Goal: Contribute content

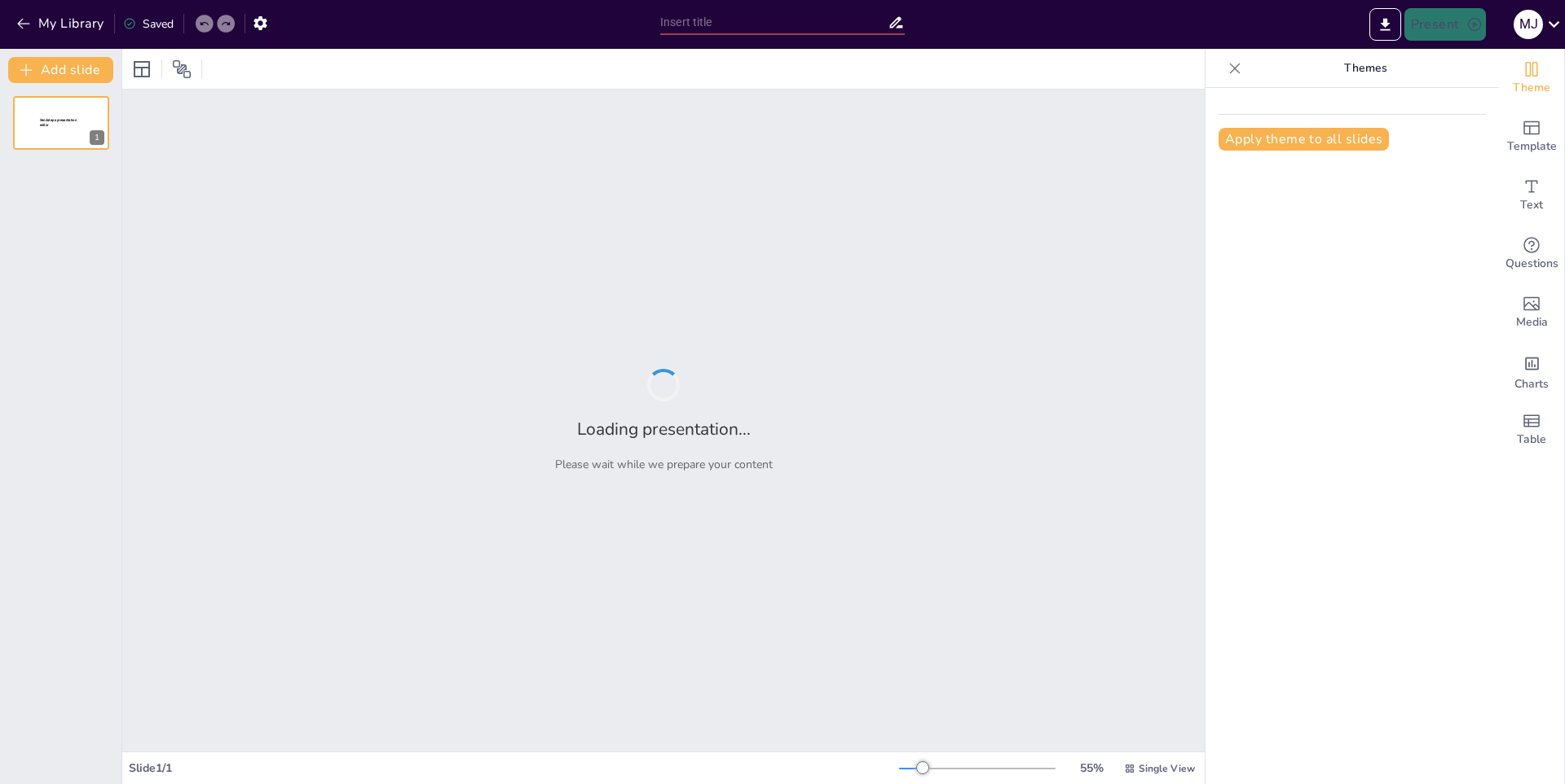
type input "¡Prepárate para el Deshielo! Geometry Dash Zubzero: Risas y Caídas Aseguradas"
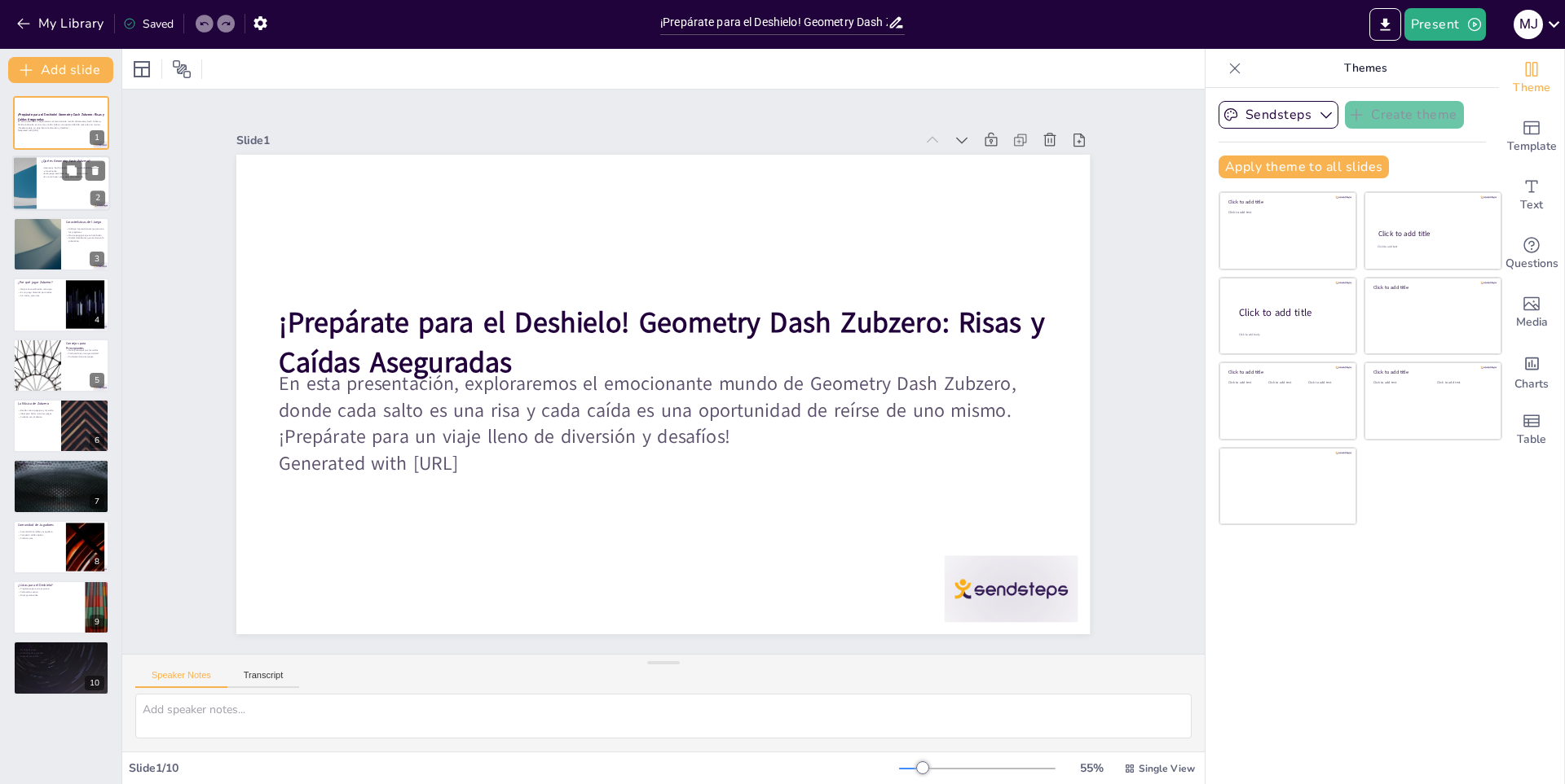
click at [67, 160] on p "¿Qué es Geometry Dash Zubzero?" at bounding box center [73, 161] width 63 height 5
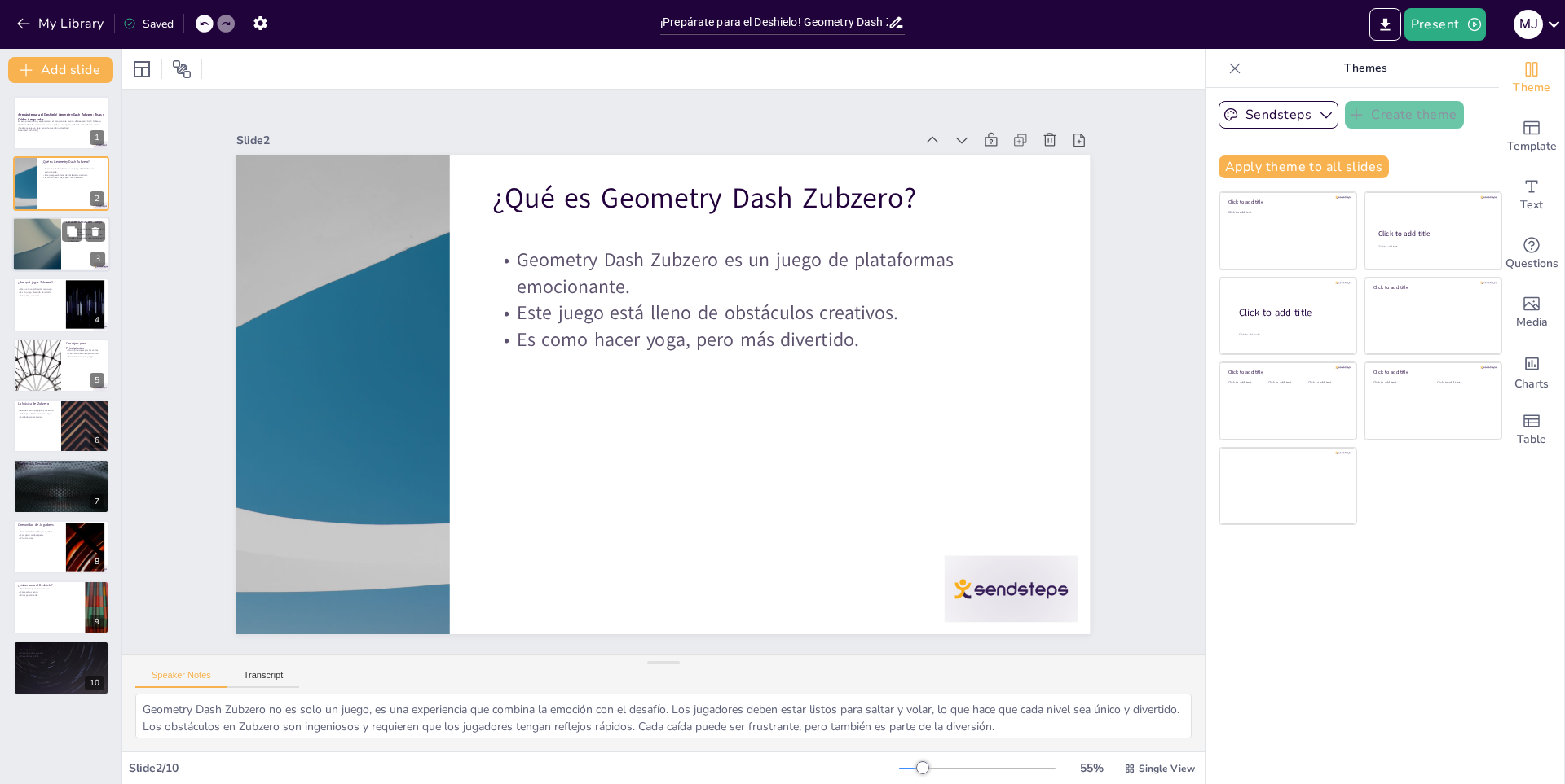
click at [31, 246] on div at bounding box center [37, 245] width 98 height 56
type textarea "Los gráficos son un aspecto crucial de cualquier juego. En Zubzero, los gráfico…"
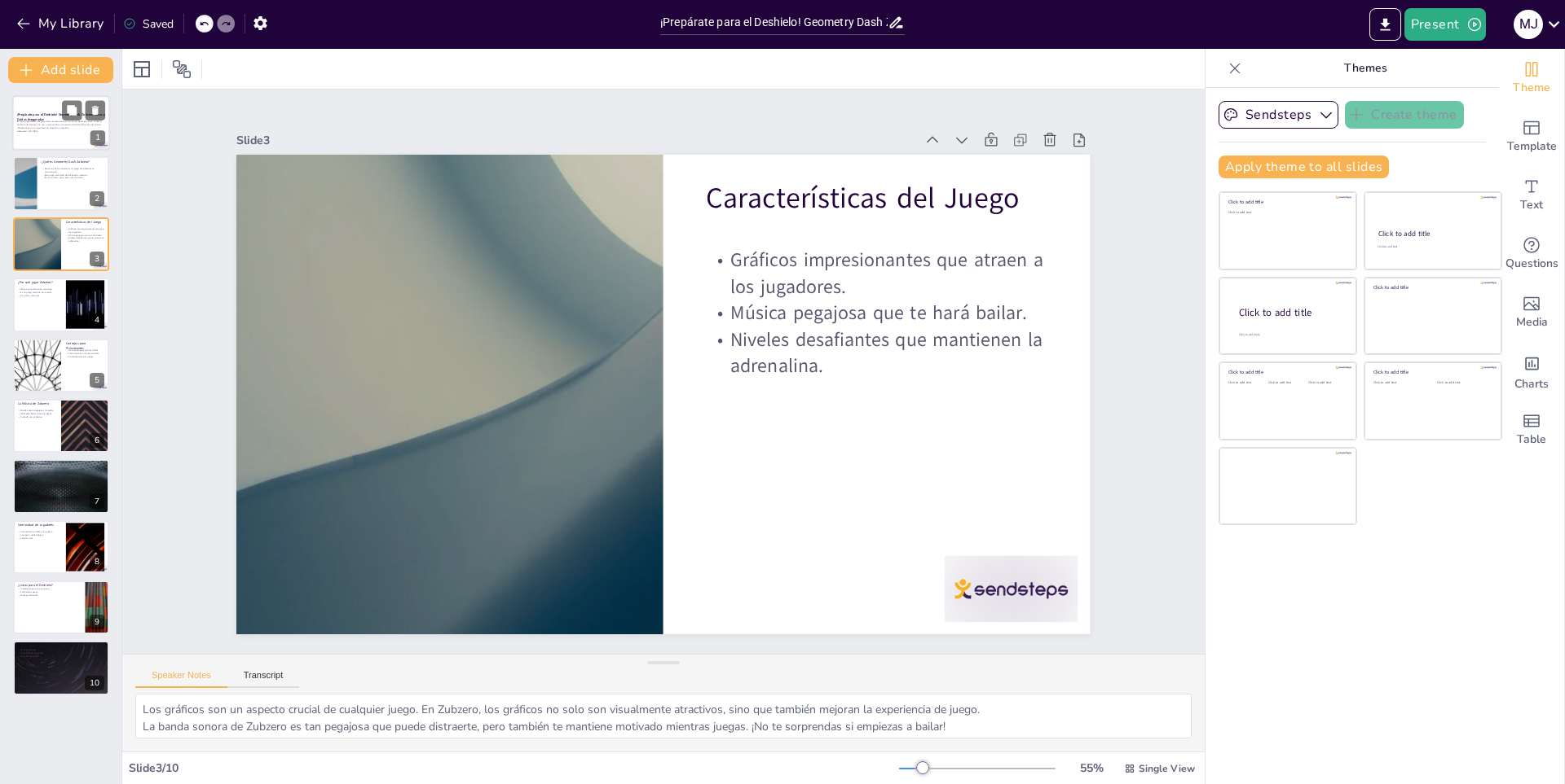
click at [44, 132] on p "Generated with [URL]" at bounding box center [60, 131] width 88 height 3
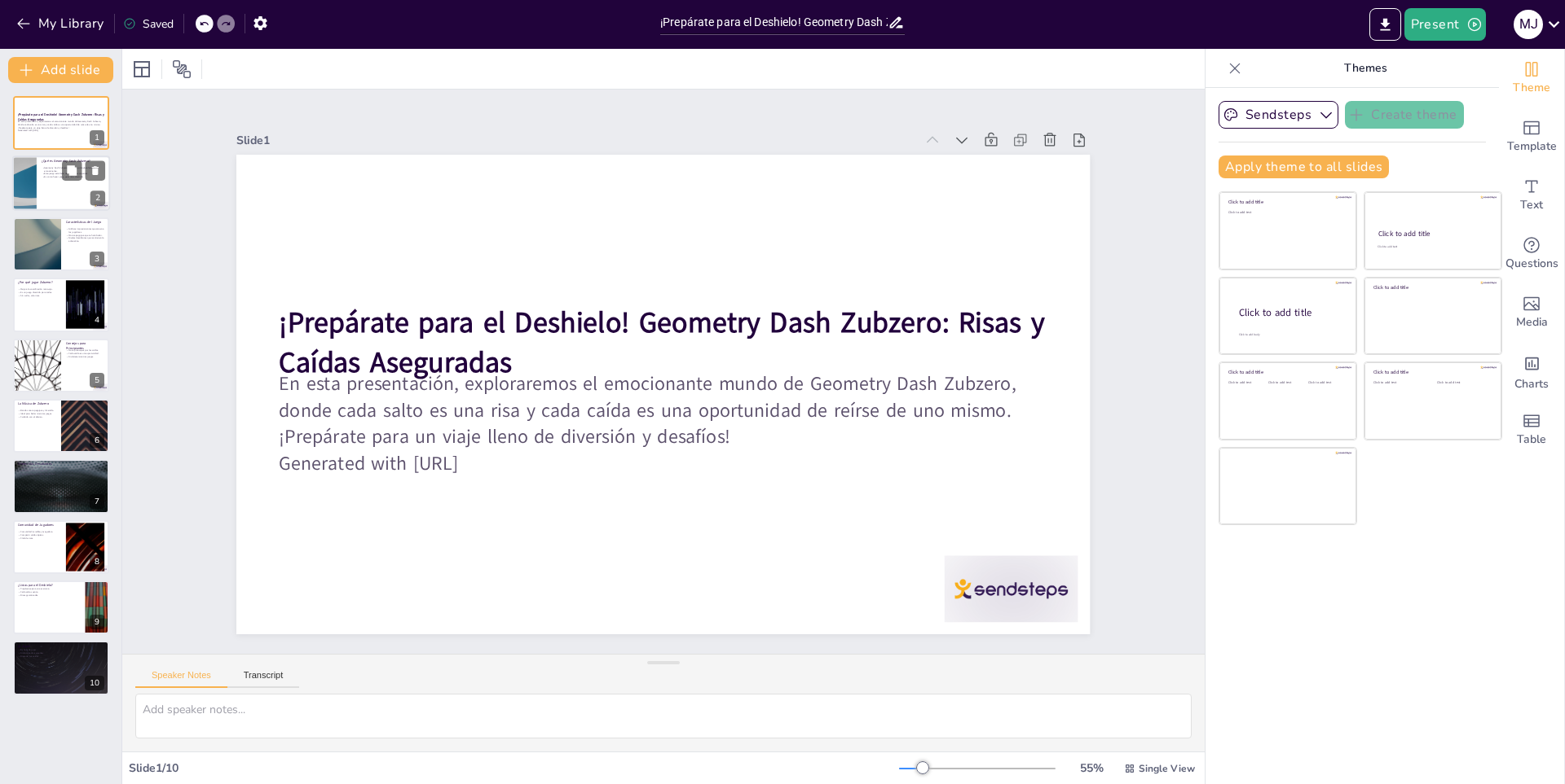
click at [66, 191] on div at bounding box center [60, 184] width 98 height 56
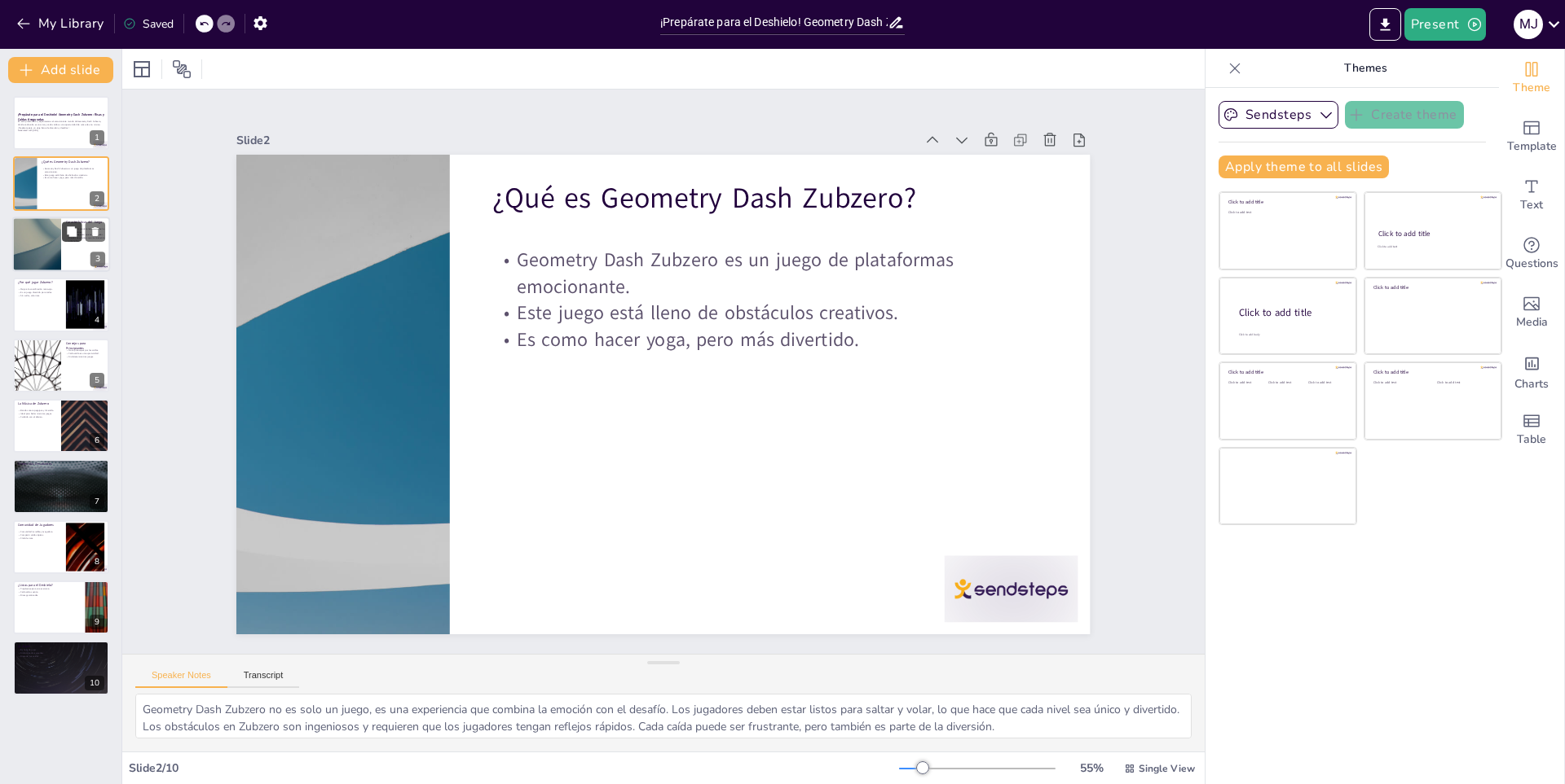
click at [64, 231] on button at bounding box center [71, 232] width 20 height 20
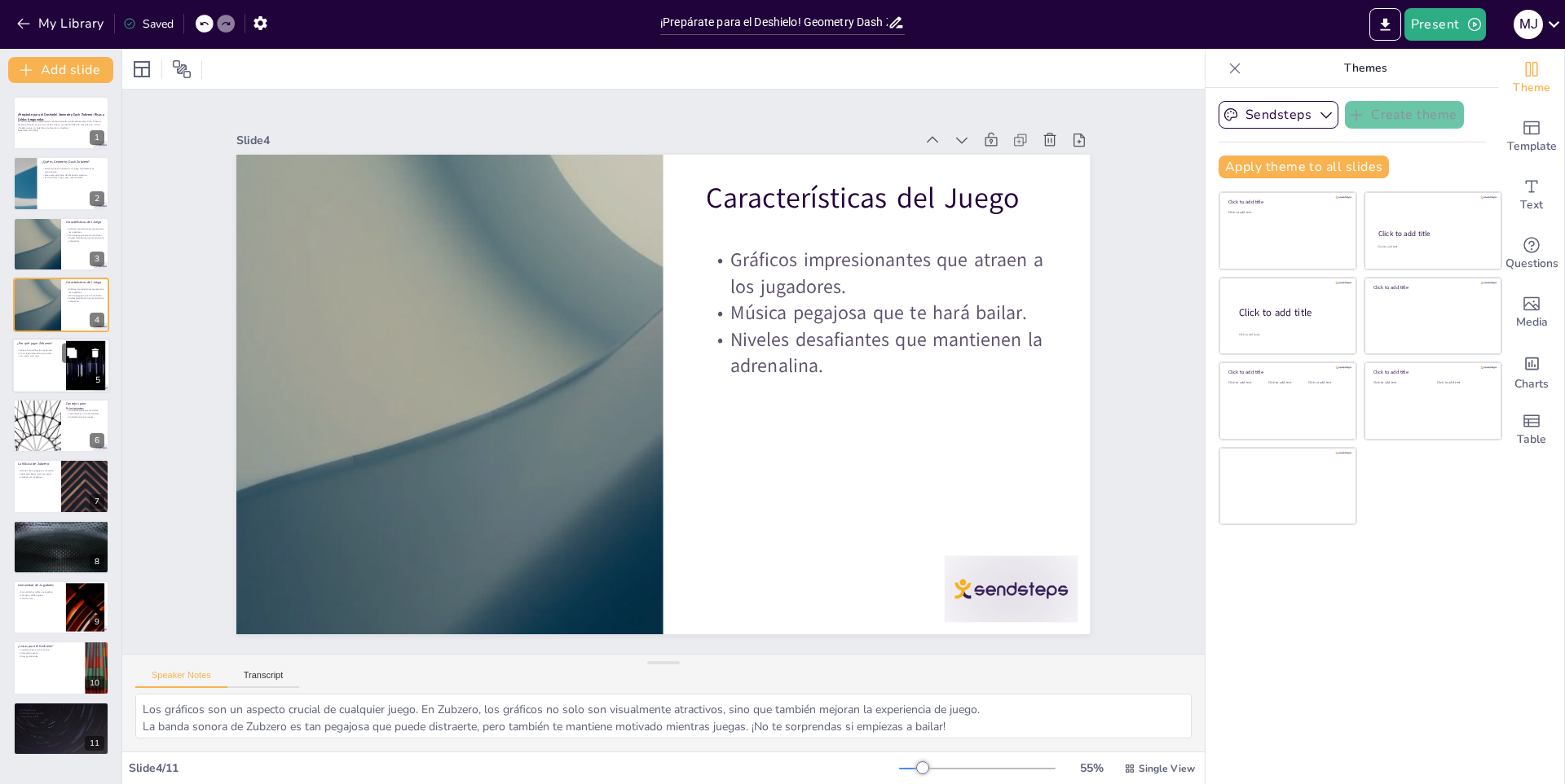
click at [45, 361] on div at bounding box center [60, 366] width 98 height 56
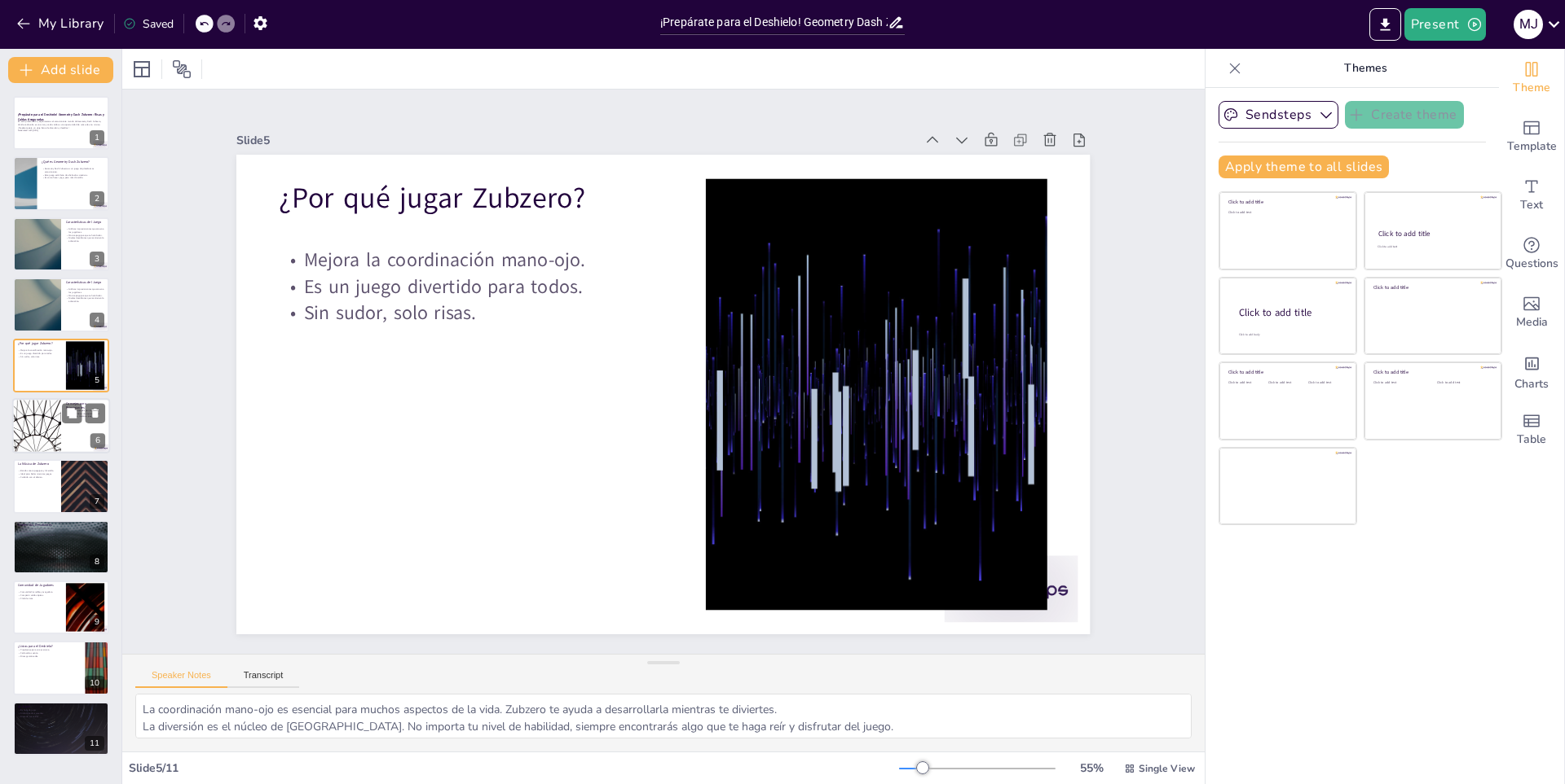
click at [41, 422] on div at bounding box center [37, 426] width 98 height 56
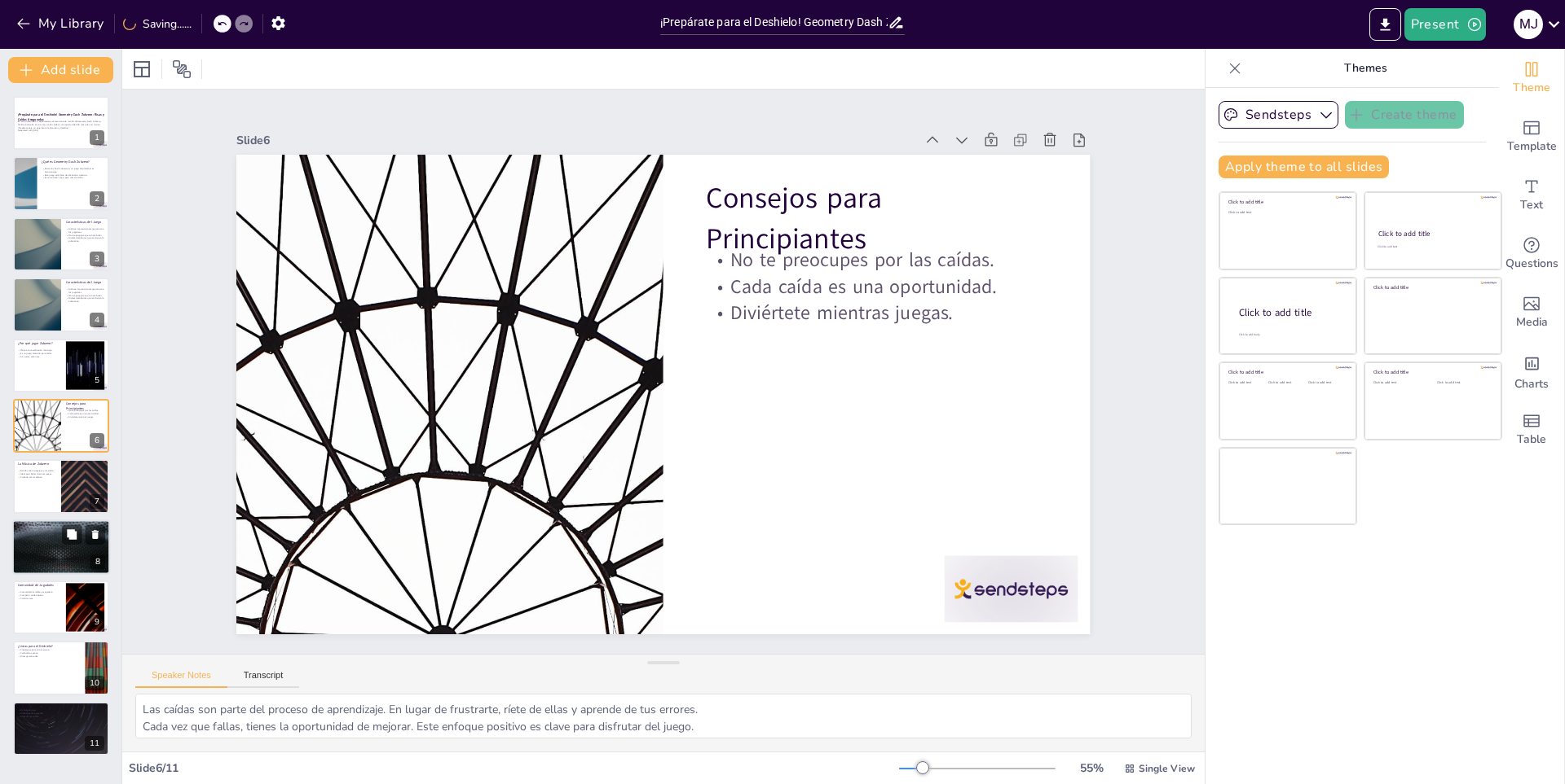
click at [41, 535] on p "Comparación con escalar montañas." at bounding box center [60, 533] width 88 height 3
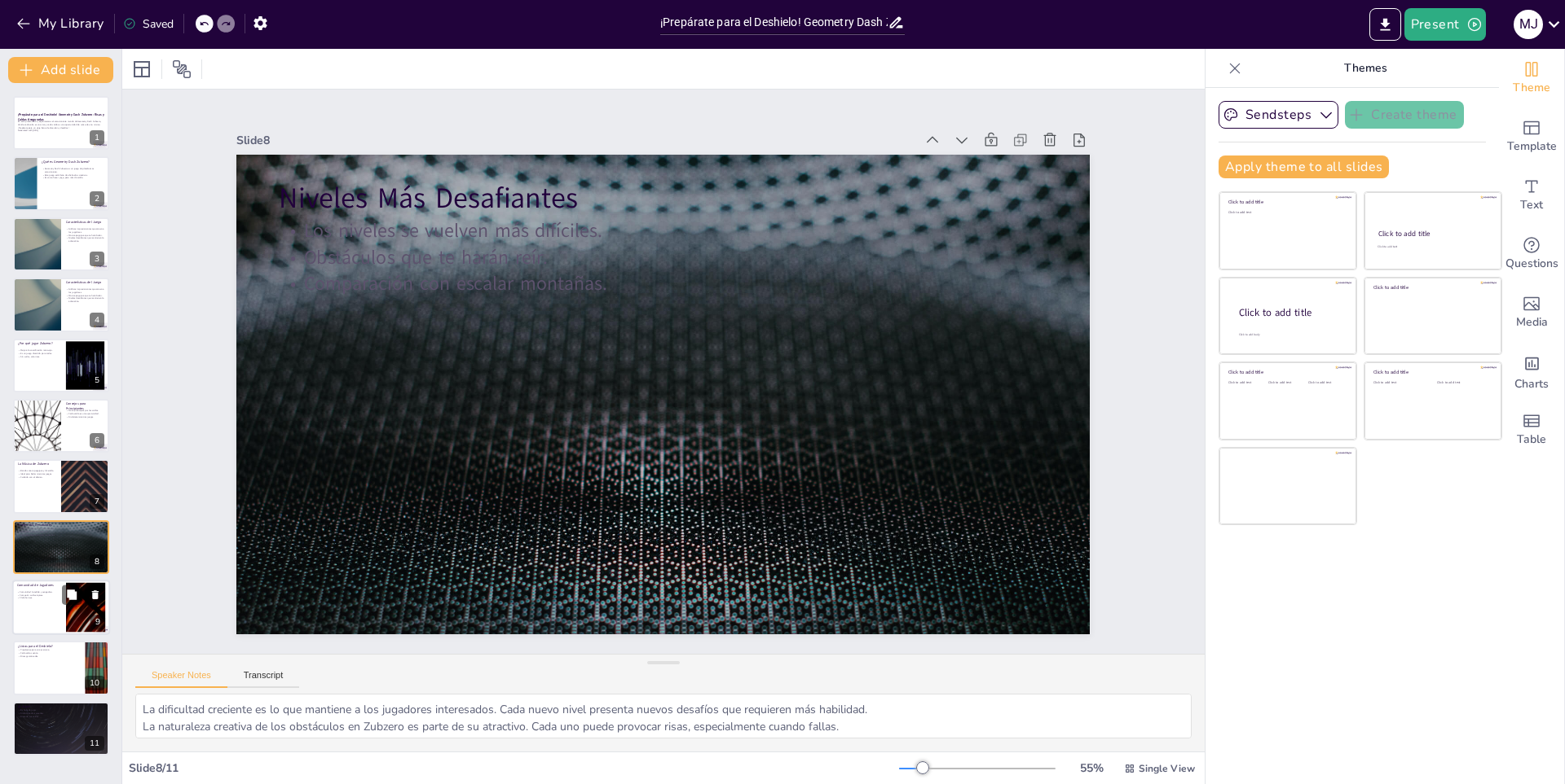
click at [25, 608] on div at bounding box center [60, 608] width 98 height 56
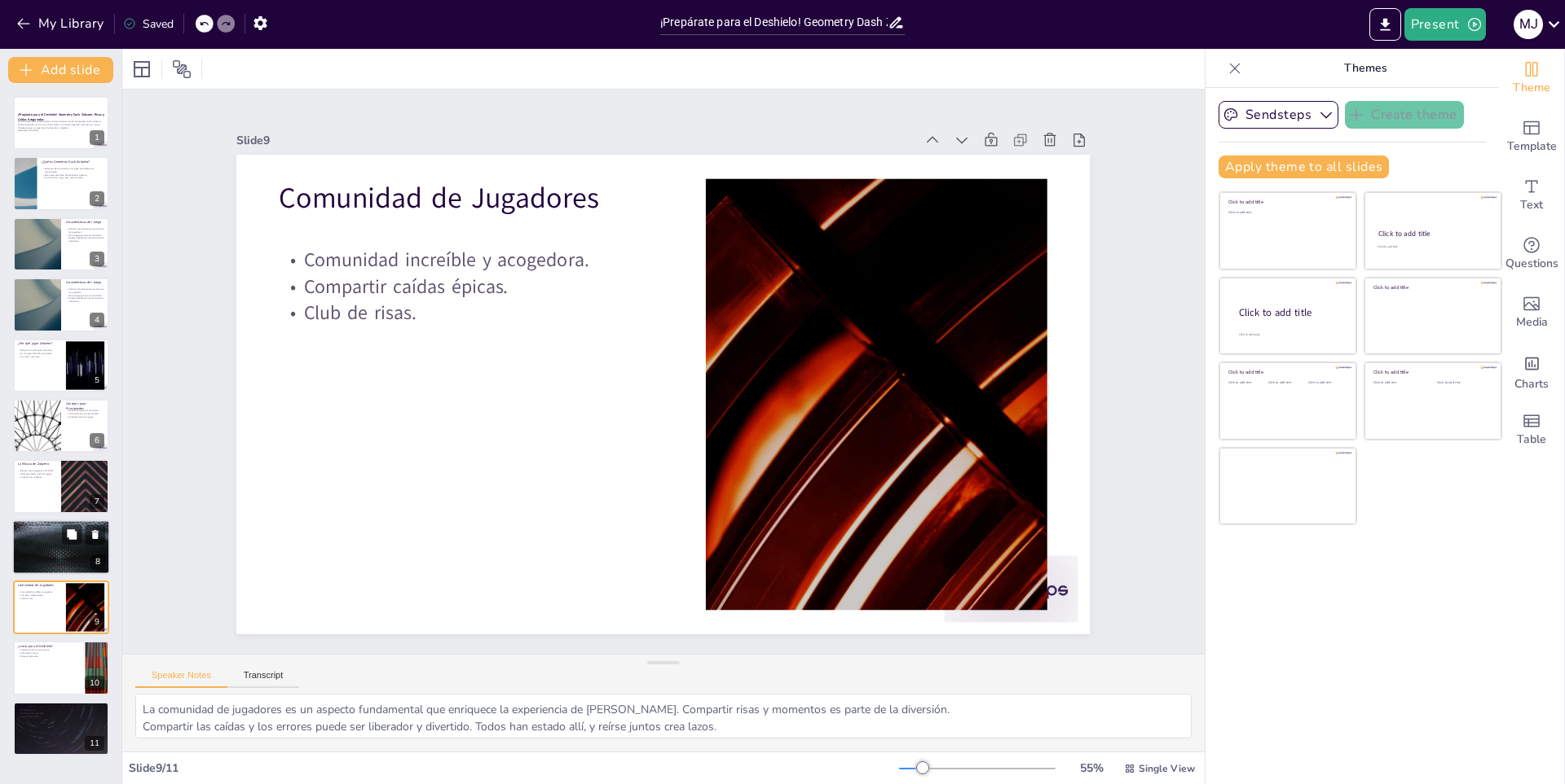
click at [30, 547] on div at bounding box center [60, 547] width 98 height 56
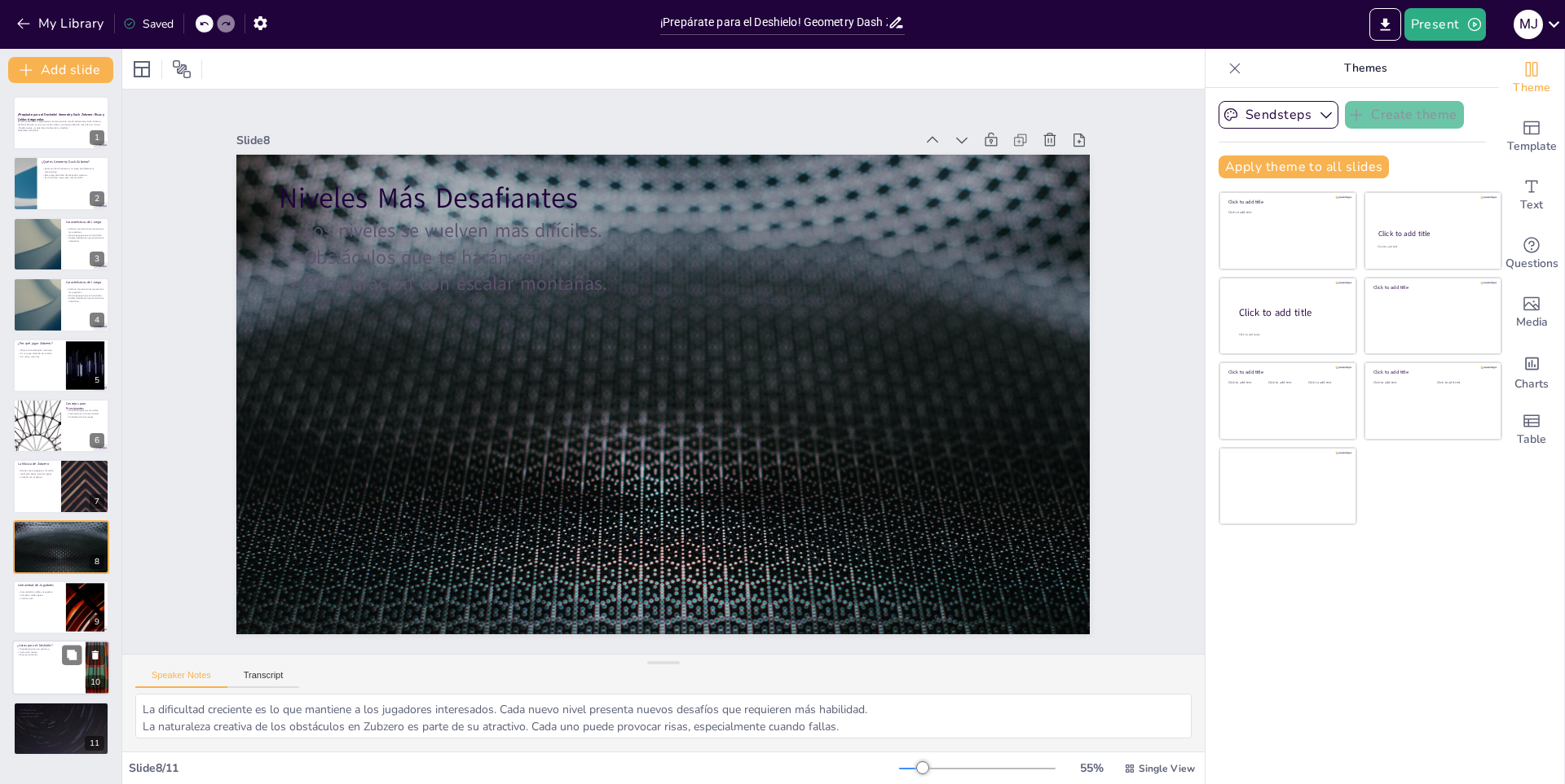
click at [39, 677] on div at bounding box center [60, 669] width 98 height 56
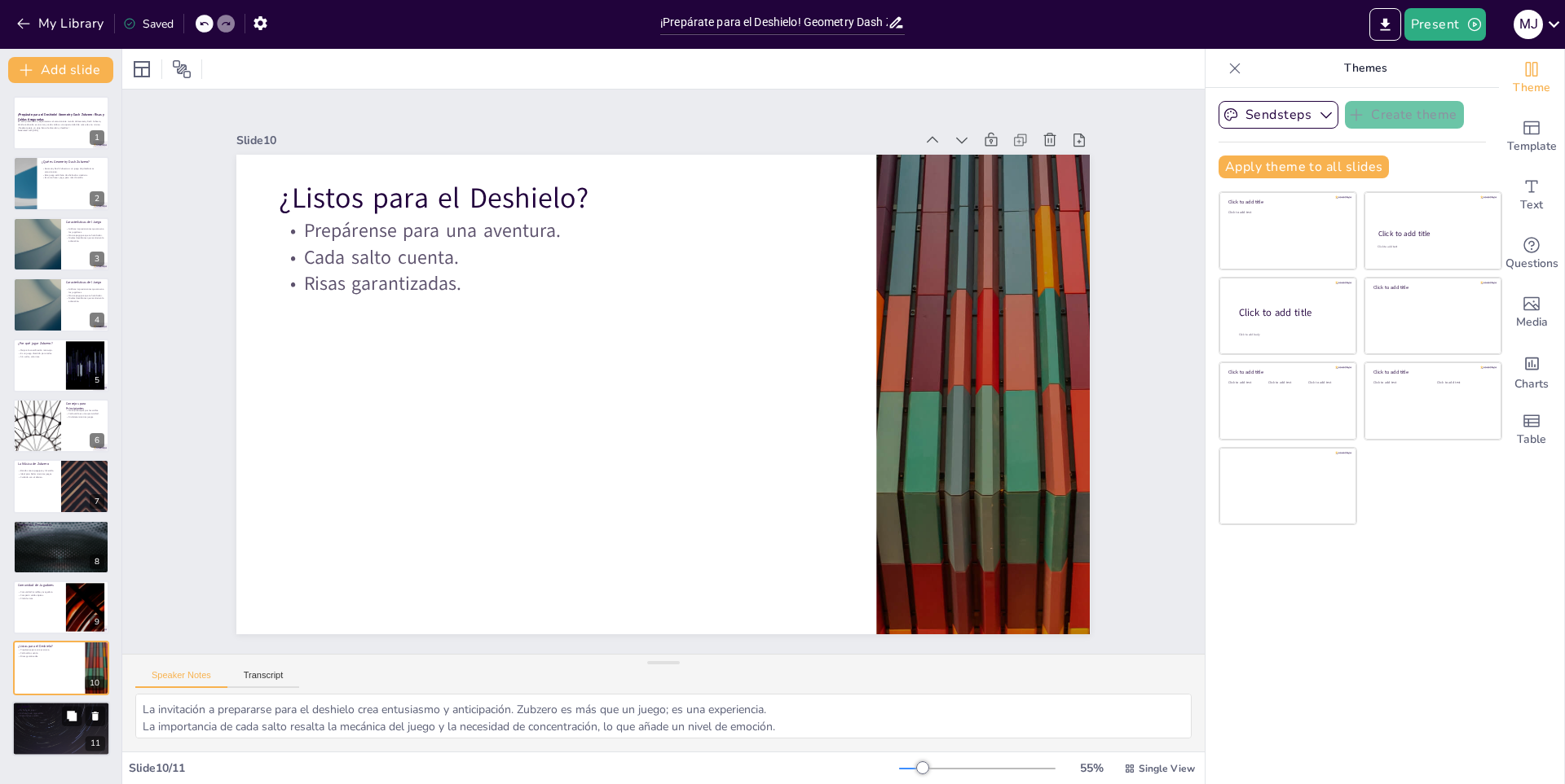
click at [32, 732] on div at bounding box center [60, 729] width 98 height 56
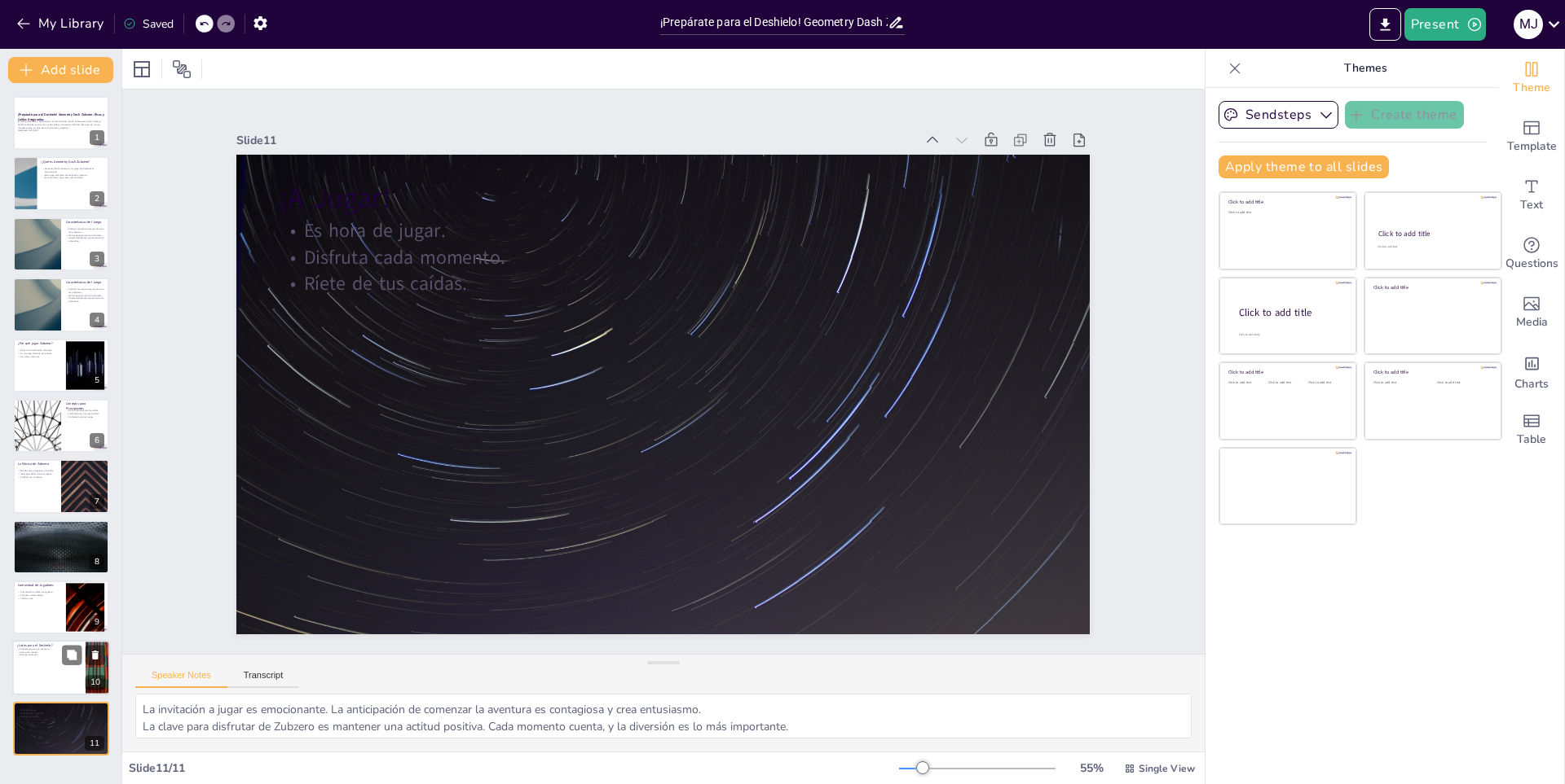
click at [26, 653] on div "Prepárense para una aventura. Cada salto cuenta. Risas garantizadas." at bounding box center [49, 652] width 63 height 9
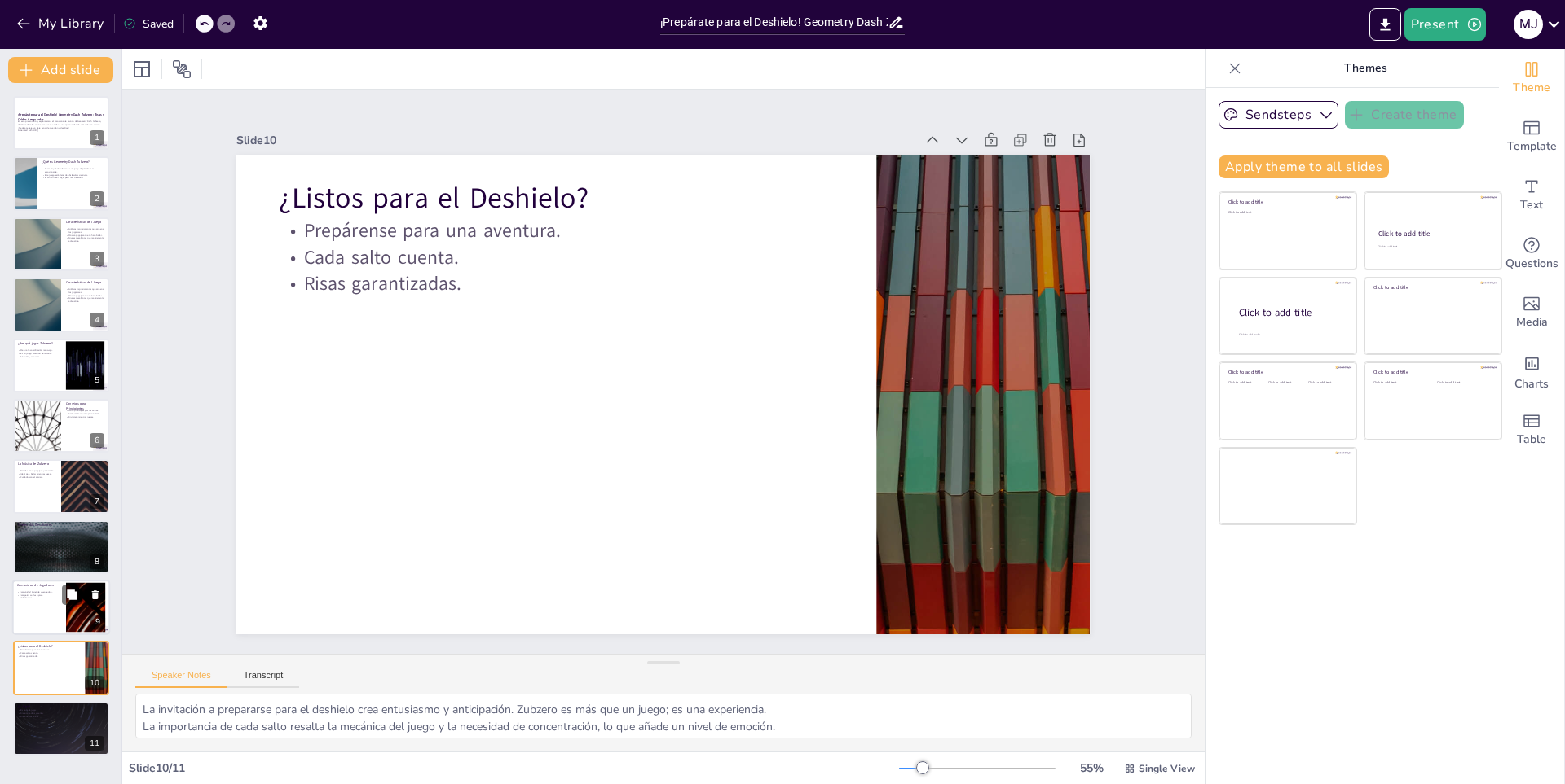
click at [24, 588] on div "Comunidad de Jugadores" at bounding box center [39, 586] width 44 height 7
type textarea "La comunidad de jugadores es un aspecto fundamental que enriquece la experienci…"
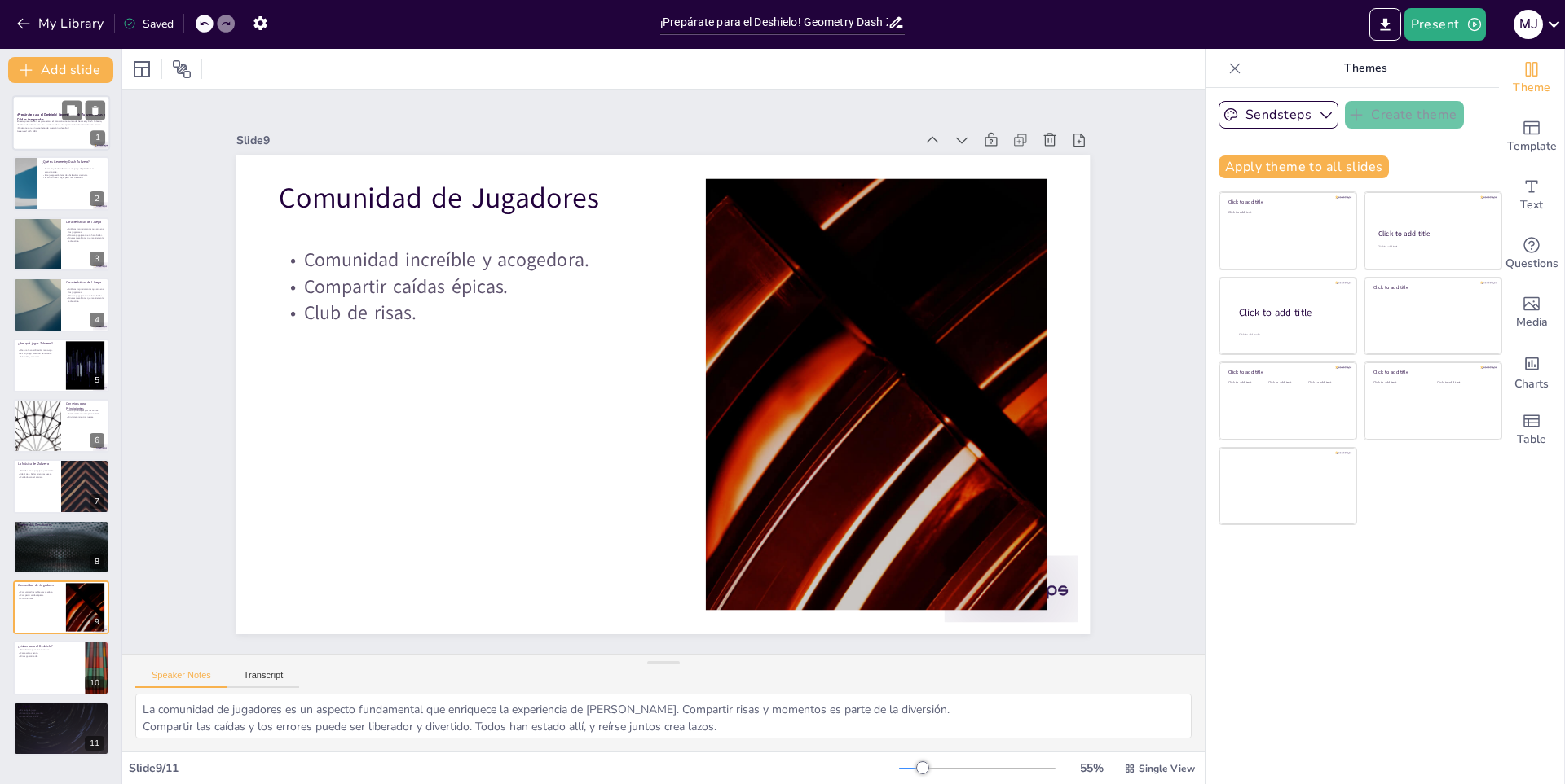
click at [46, 129] on p "En esta presentación, exploraremos el emocionante mundo de Geometry Dash Zubzer…" at bounding box center [60, 125] width 88 height 9
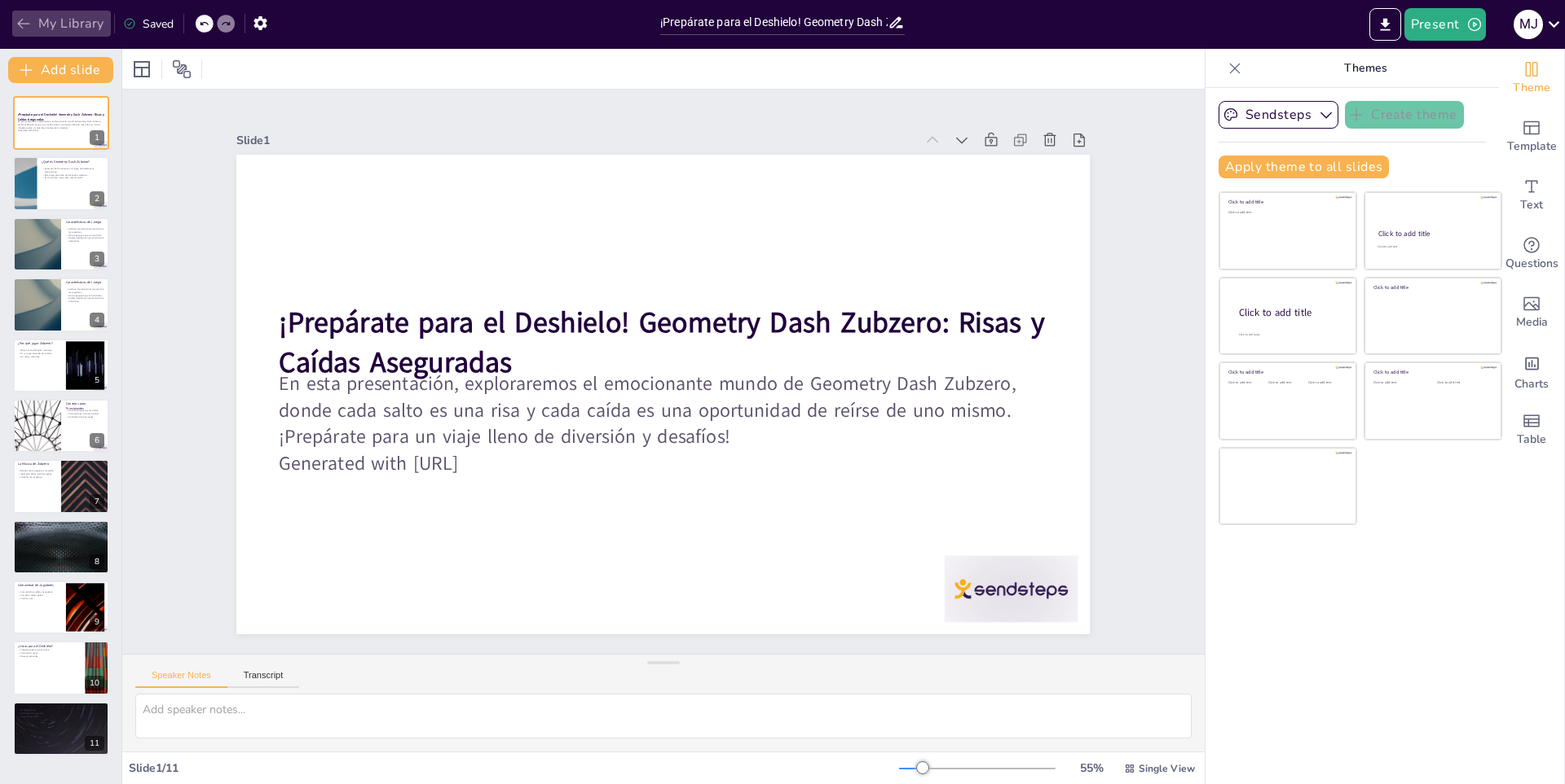
click at [74, 21] on button "My Library" at bounding box center [60, 24] width 98 height 26
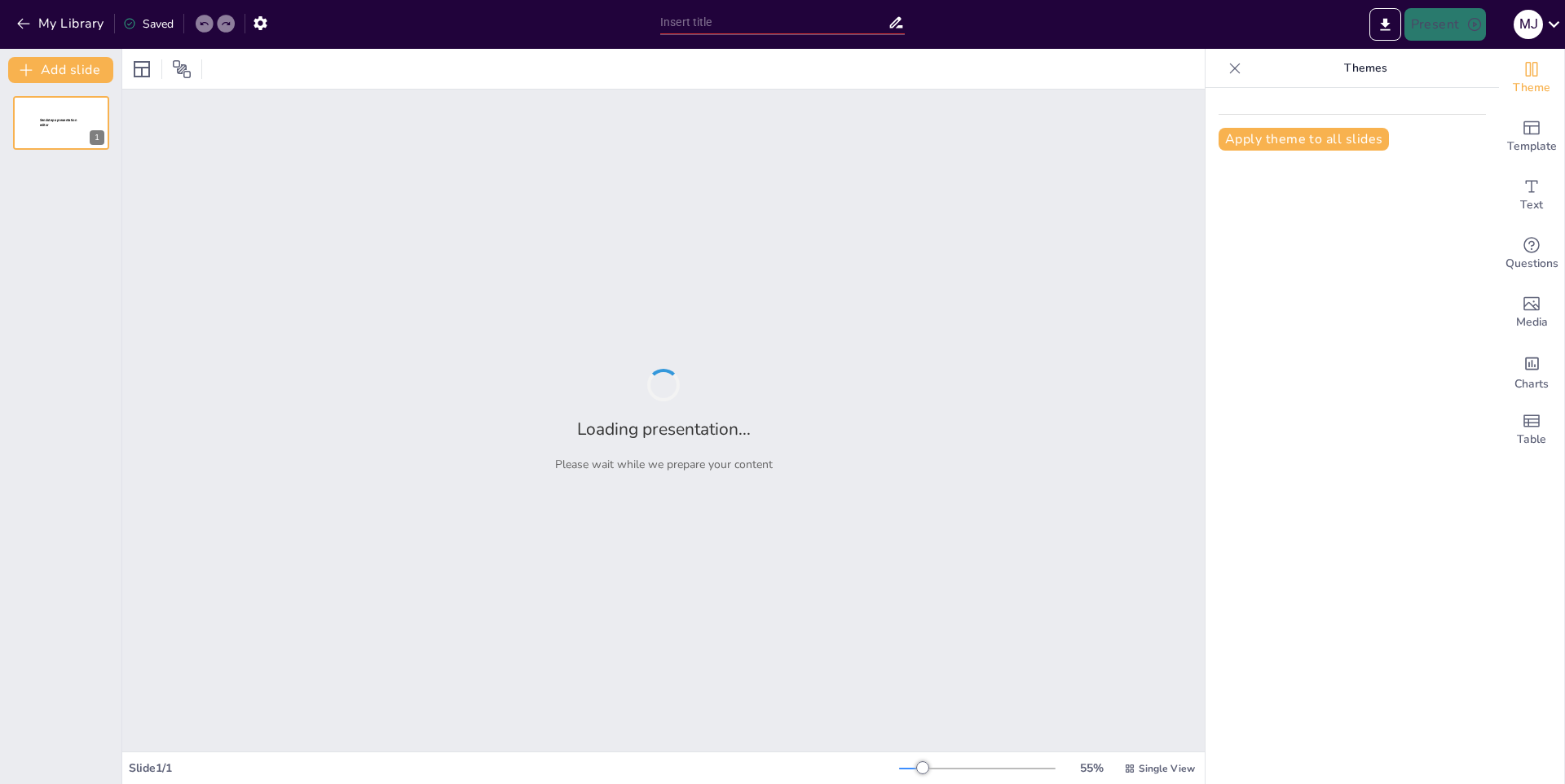
type input "Injusticia DC: ¡La saga donde el mal se toma vacaciones!"
